Goal: Task Accomplishment & Management: Use online tool/utility

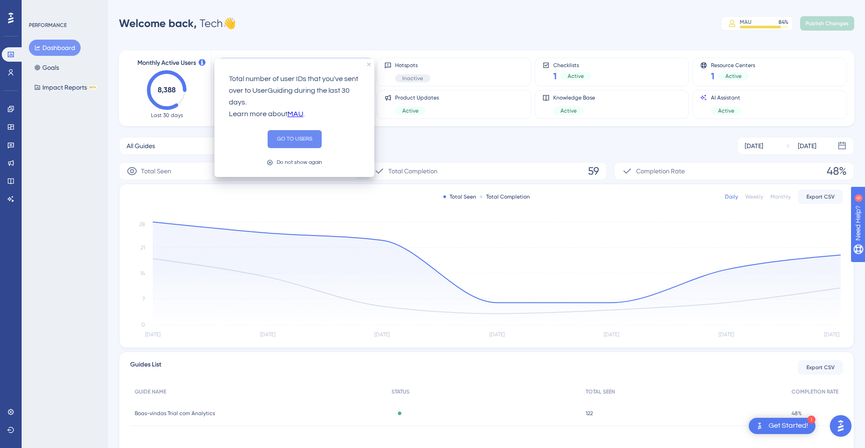
click at [288, 135] on button "GO TO USERS" at bounding box center [295, 139] width 54 height 18
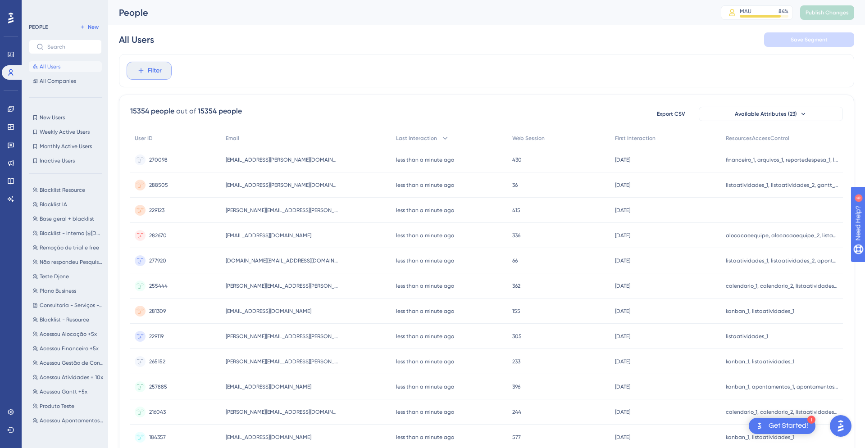
click at [145, 63] on button "Filter" at bounding box center [149, 71] width 45 height 18
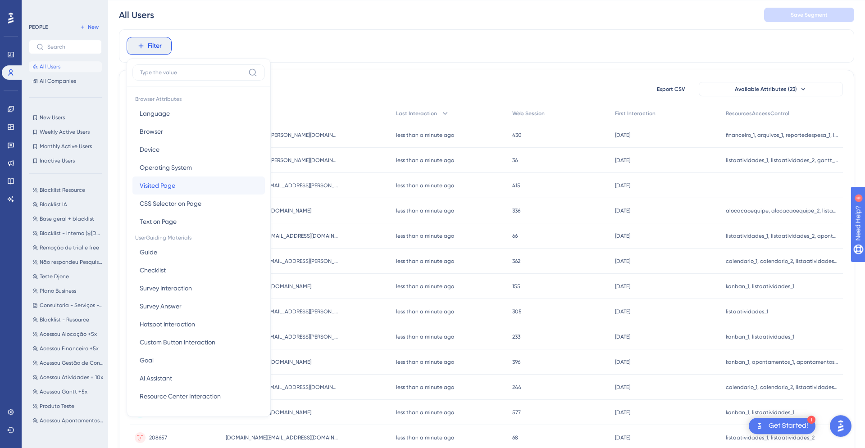
click at [194, 190] on button "Visited Page Visited Page" at bounding box center [198, 186] width 132 height 18
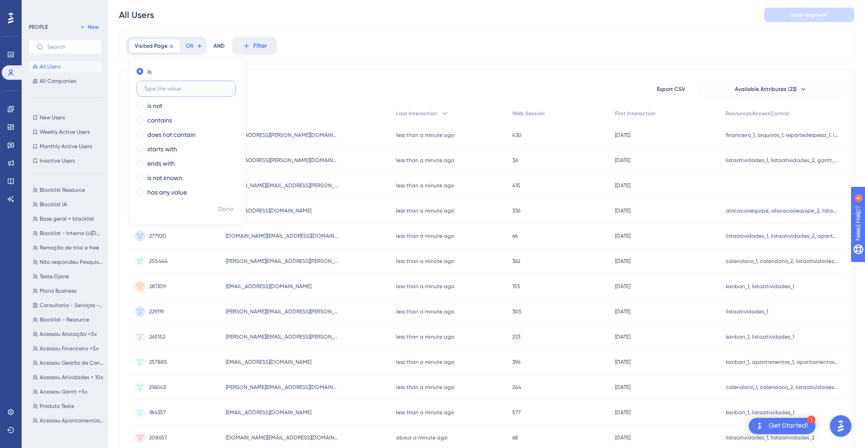
click at [176, 89] on input "text" at bounding box center [186, 89] width 84 height 6
click at [175, 43] on div "Visited Page is Remove" at bounding box center [155, 46] width 52 height 14
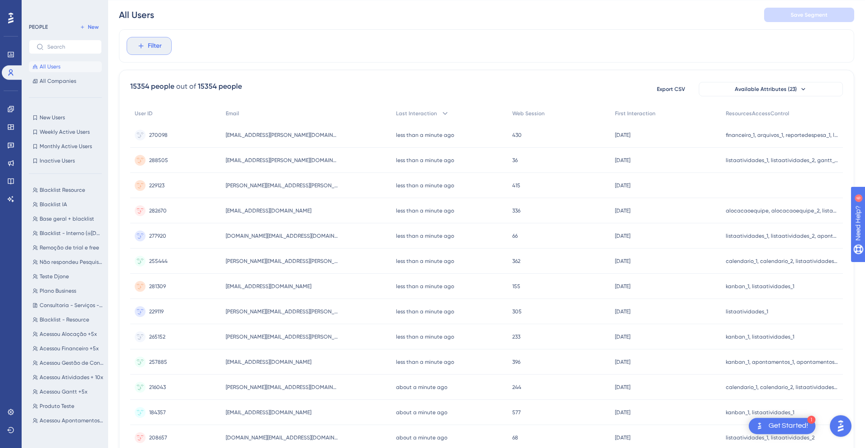
click at [147, 50] on button "Filter" at bounding box center [149, 46] width 45 height 18
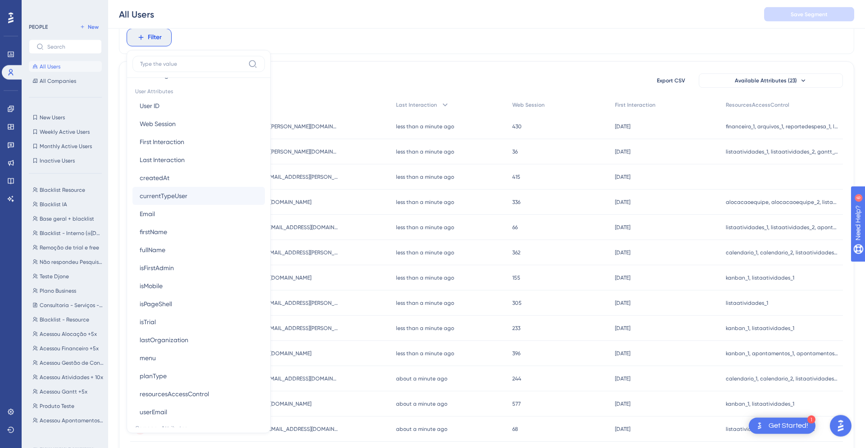
scroll to position [384, 0]
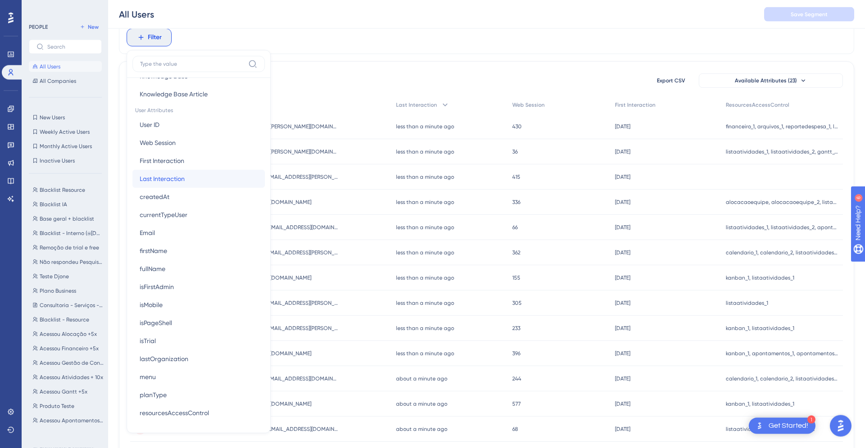
click at [249, 180] on div at bounding box center [253, 178] width 9 height 9
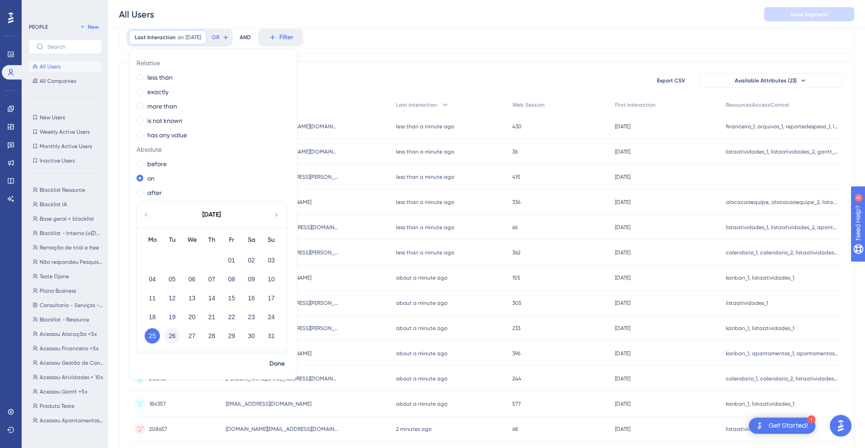
click at [169, 335] on button "26" at bounding box center [171, 336] width 15 height 15
click at [277, 366] on span "Done" at bounding box center [277, 364] width 15 height 11
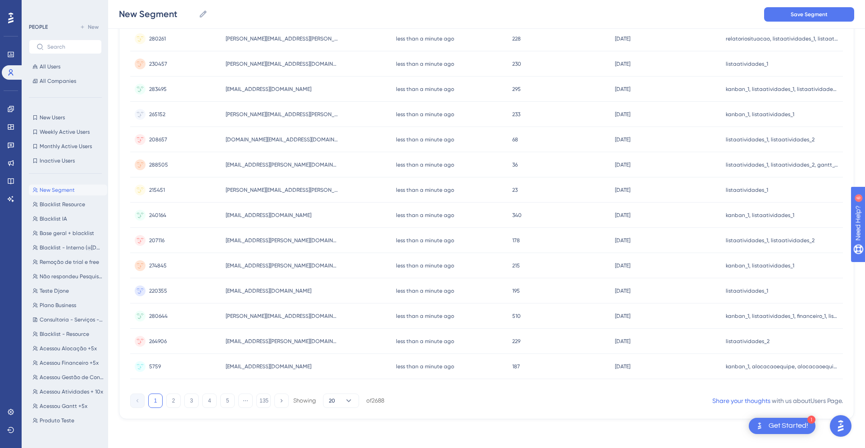
scroll to position [0, 0]
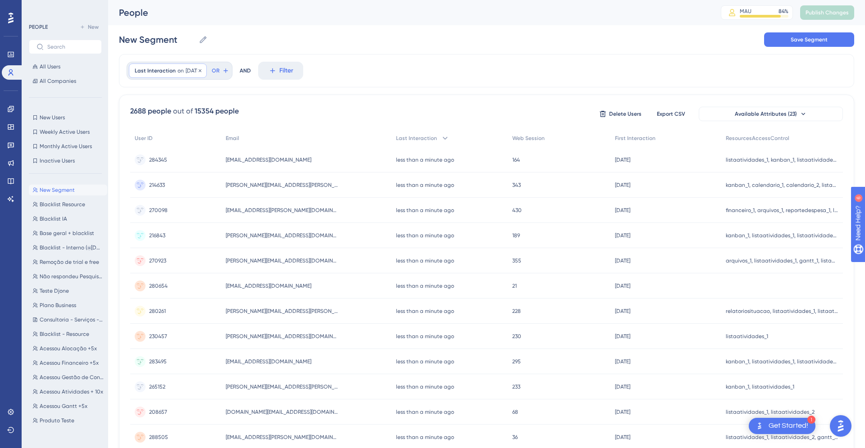
click at [187, 69] on span "[DATE]" at bounding box center [193, 70] width 15 height 7
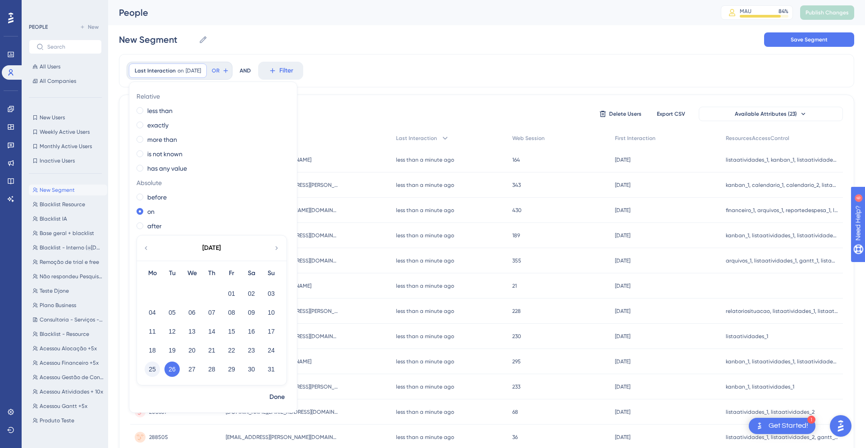
click at [155, 370] on button "25" at bounding box center [152, 369] width 15 height 15
click at [284, 398] on span "Done" at bounding box center [277, 397] width 15 height 11
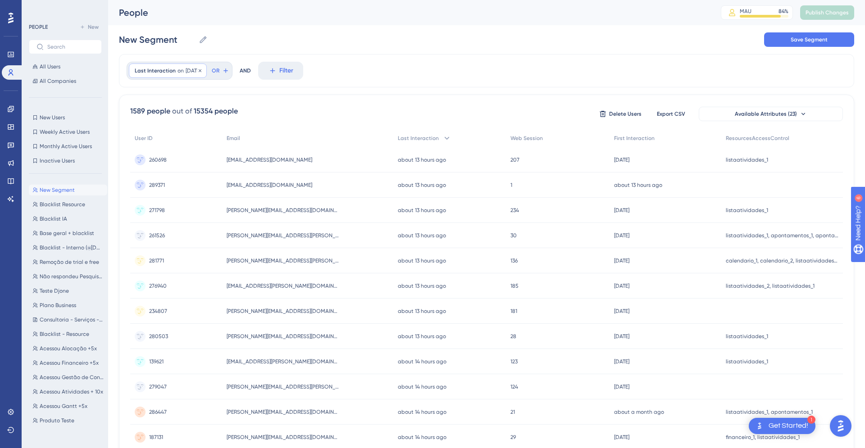
click at [178, 70] on span "on" at bounding box center [181, 70] width 6 height 7
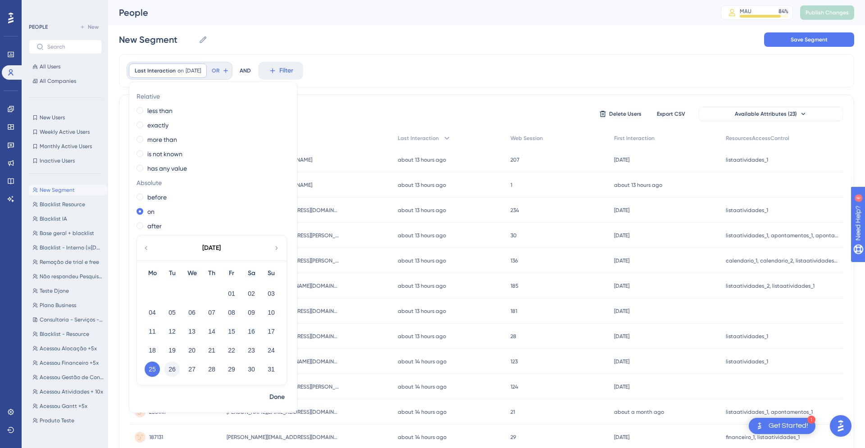
click at [170, 374] on button "26" at bounding box center [171, 369] width 15 height 15
click at [277, 397] on span "Done" at bounding box center [277, 397] width 15 height 11
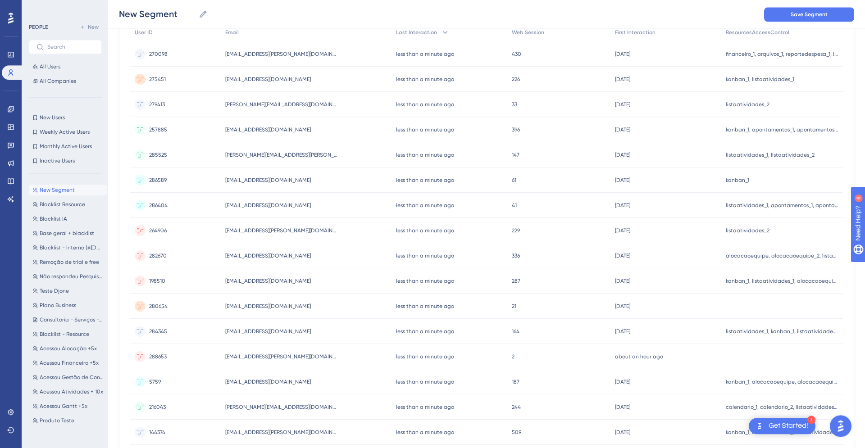
scroll to position [276, 0]
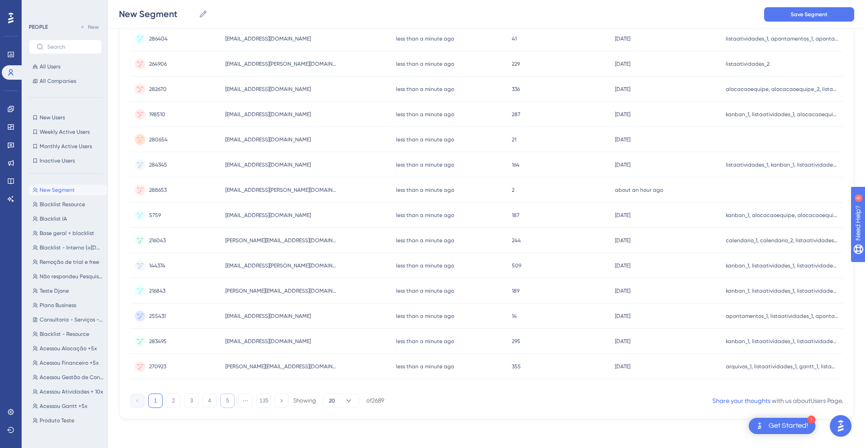
click at [222, 399] on button "5" at bounding box center [227, 401] width 14 height 14
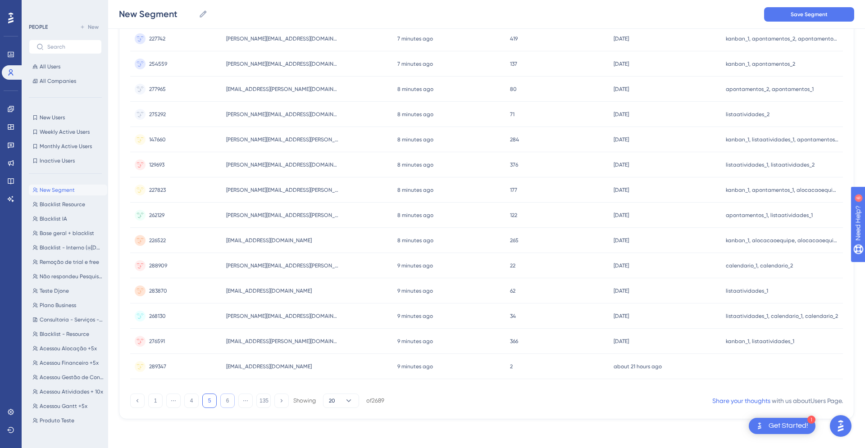
click at [230, 400] on button "6" at bounding box center [227, 401] width 14 height 14
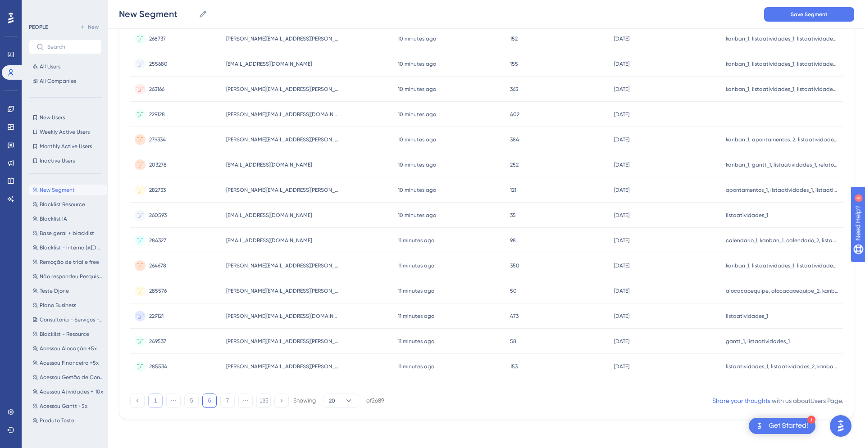
click at [151, 401] on button "1" at bounding box center [155, 401] width 14 height 14
